Goal: Transaction & Acquisition: Purchase product/service

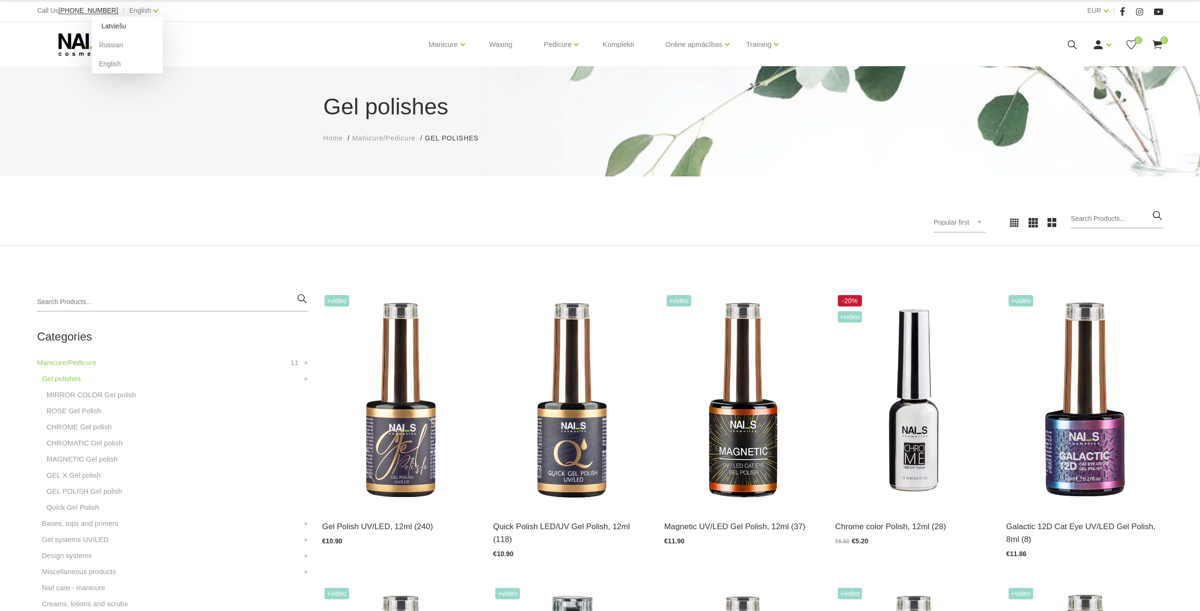
click at [110, 27] on link "Latviešu" at bounding box center [127, 26] width 71 height 19
click at [58, 296] on input "search" at bounding box center [172, 302] width 271 height 19
type input "wipe"
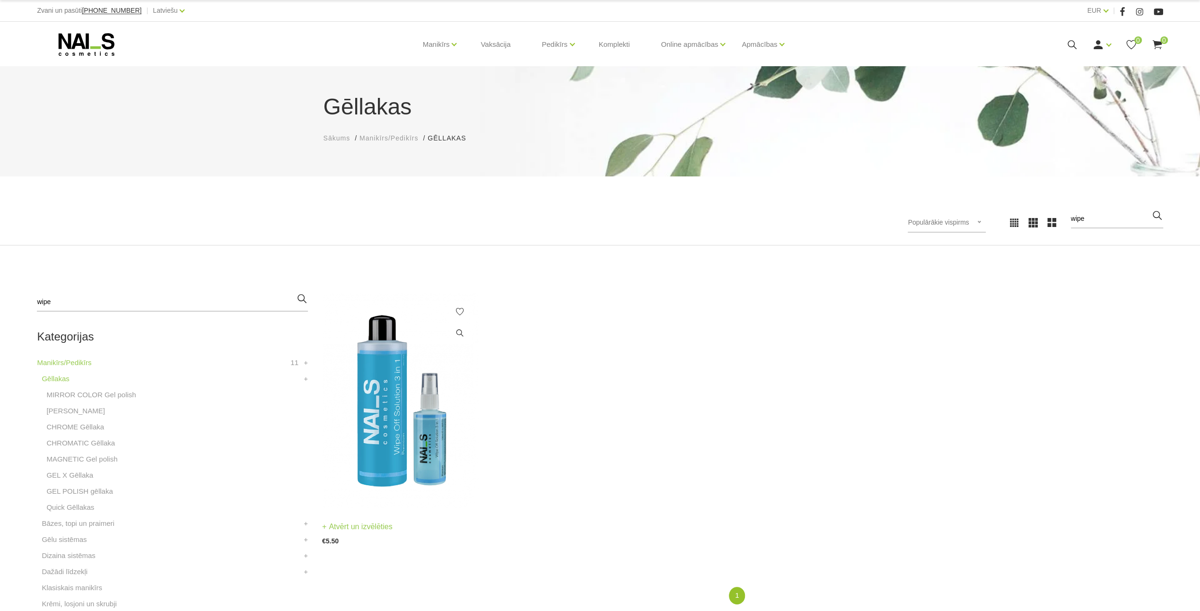
click at [382, 393] on img at bounding box center [400, 401] width 157 height 216
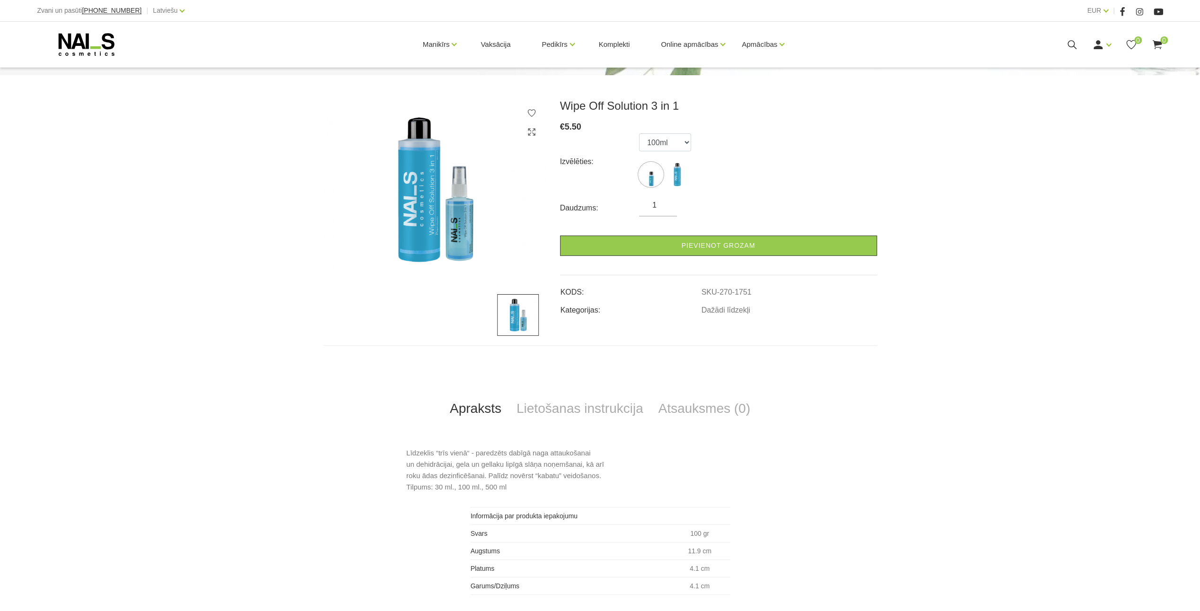
scroll to position [142, 0]
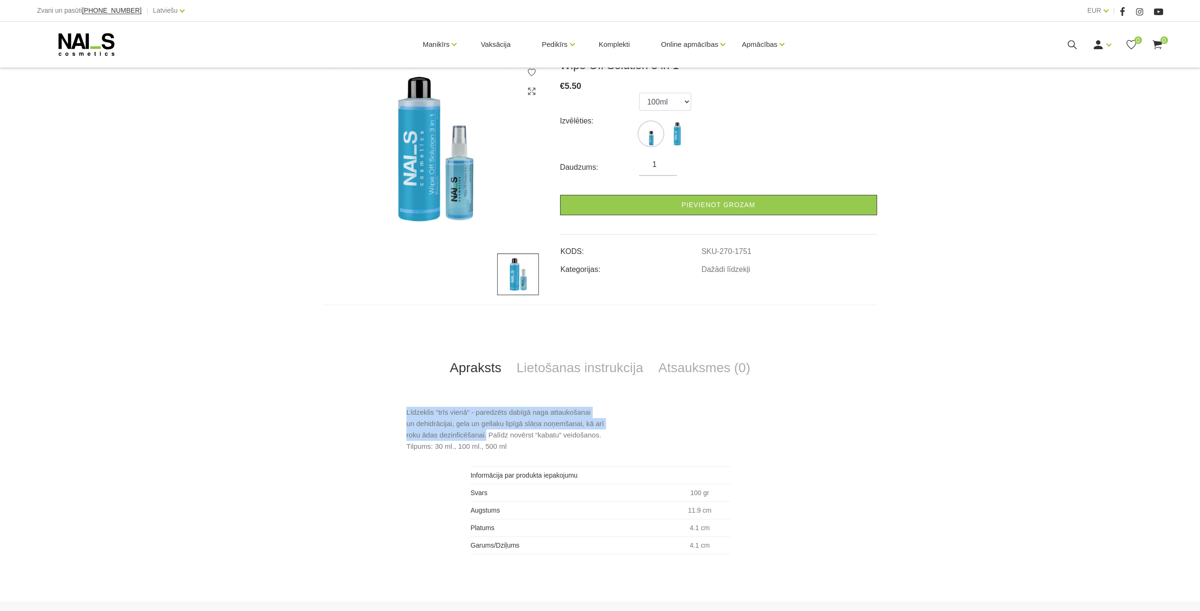
drag, startPoint x: 408, startPoint y: 411, endPoint x: 484, endPoint y: 432, distance: 78.9
click at [484, 432] on p "Līdzeklis “trīs vienā“ - paredzēts dabīgā naga attaukošanai un dehidrācijai, ge…" at bounding box center [599, 429] width 387 height 45
copy p "Līdzeklis “trīs vienā“ - paredzēts dabīgā naga attaukošanai un dehidrācijai, ge…"
